Goal: Transaction & Acquisition: Purchase product/service

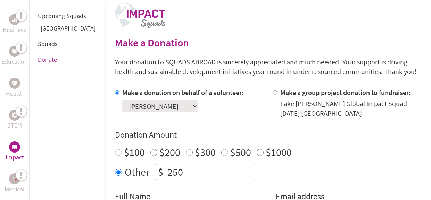
scroll to position [143, 0]
click at [122, 110] on select "Select a volunteer... emily cahail Logan Papka" at bounding box center [159, 106] width 75 height 12
click at [133, 105] on select "Select a volunteer... emily cahail Logan Papka" at bounding box center [159, 106] width 75 height 12
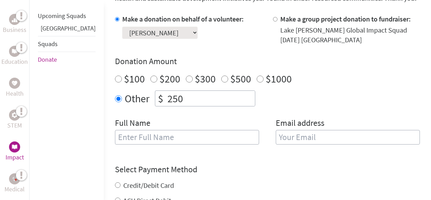
scroll to position [217, 0]
click at [128, 37] on select "Select a volunteer... [PERSON_NAME] [PERSON_NAME] [PERSON_NAME]" at bounding box center [159, 33] width 75 height 12
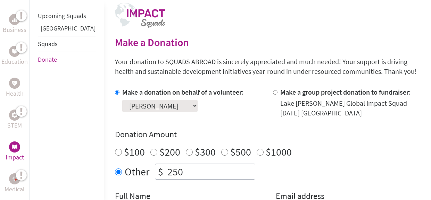
click at [144, 105] on select "Select a volunteer... [PERSON_NAME] [PERSON_NAME] [PERSON_NAME]" at bounding box center [159, 106] width 75 height 12
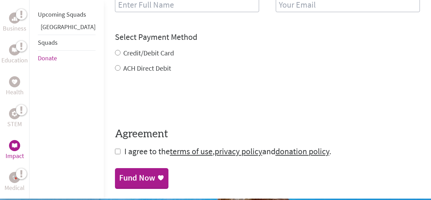
scroll to position [350, 0]
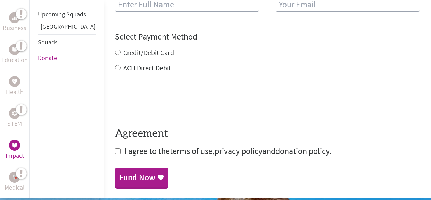
click at [115, 48] on div "Credit/Debit Card" at bounding box center [267, 53] width 305 height 10
click at [115, 50] on input "Credit/Debit Card" at bounding box center [118, 53] width 6 height 6
radio input "true"
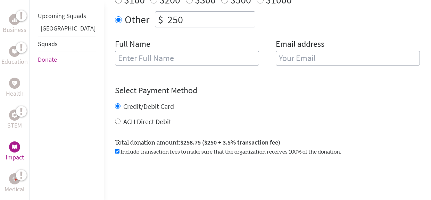
scroll to position [296, 0]
